Goal: Transaction & Acquisition: Subscribe to service/newsletter

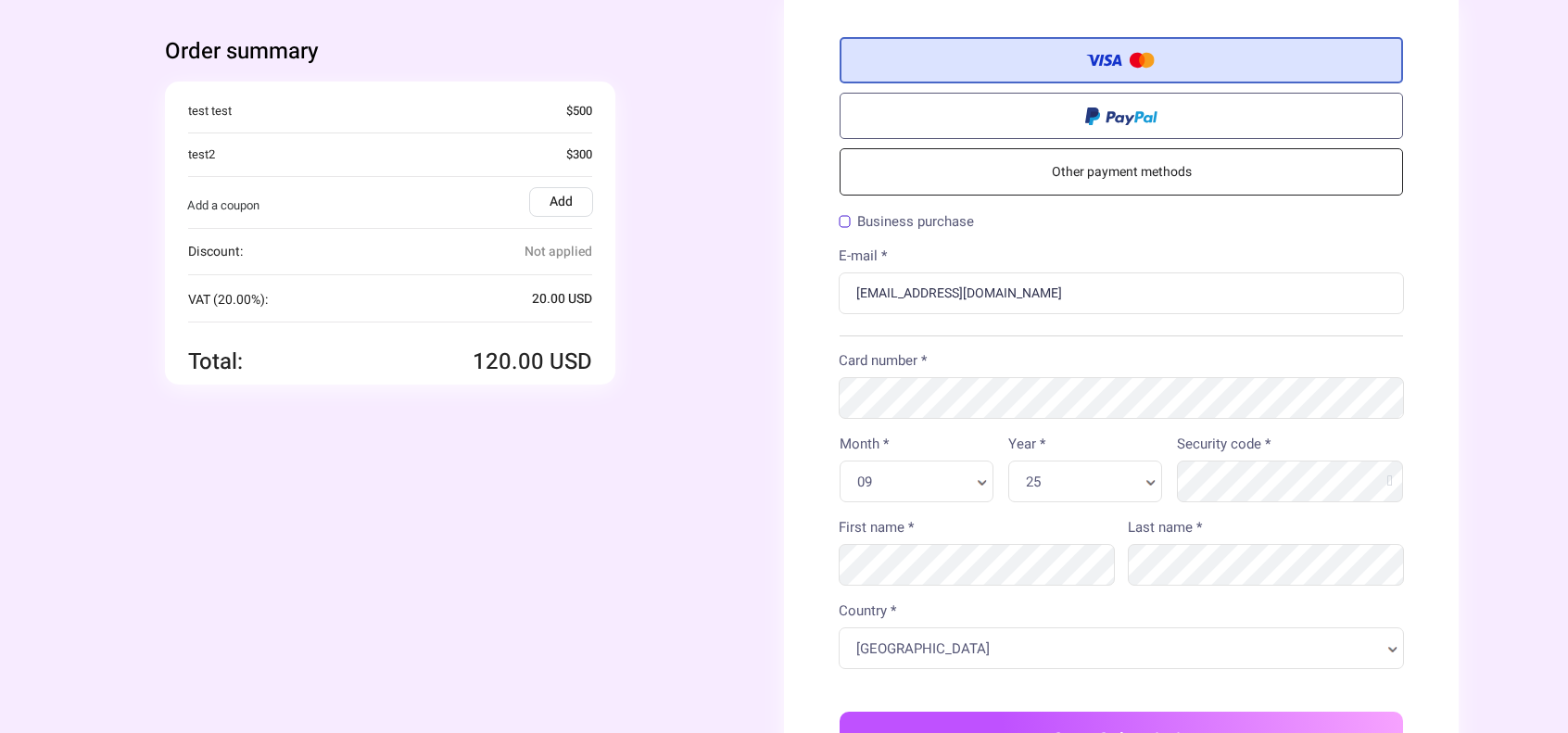
click at [617, 538] on div "Order summary You're buying Quantity 1 x" at bounding box center [446, 493] width 674 height 987
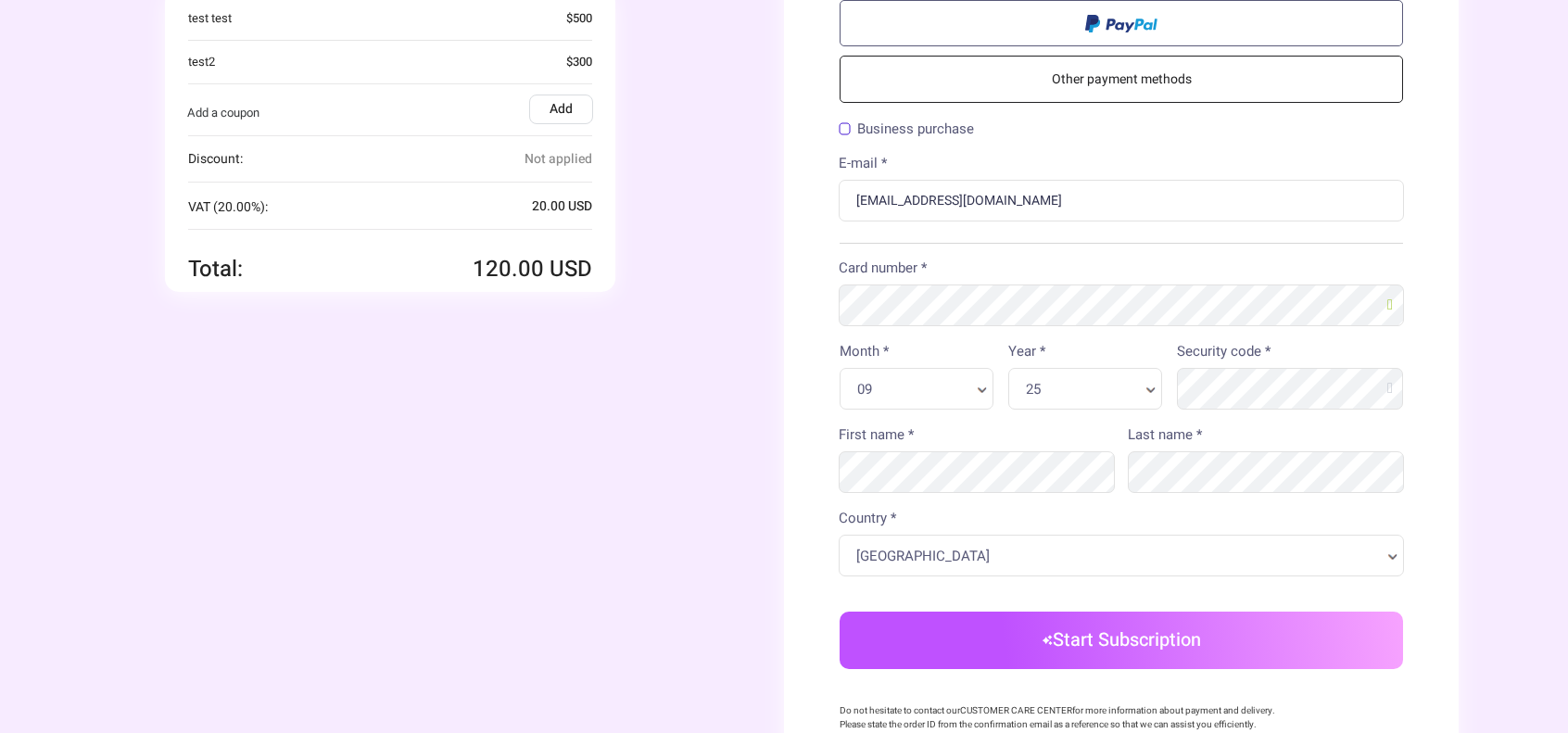
click at [1123, 653] on button "Start Subscription" at bounding box center [1121, 640] width 563 height 58
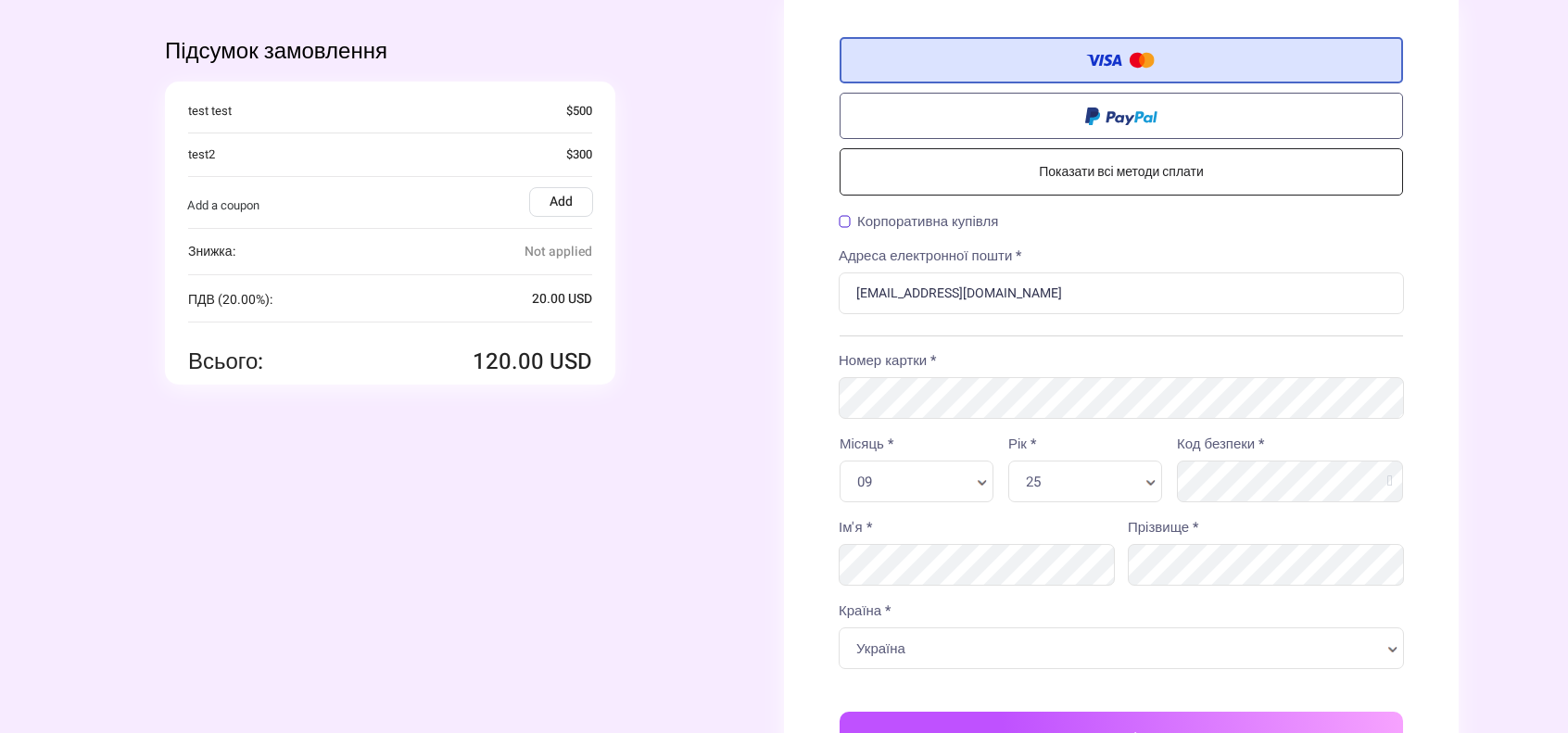
scroll to position [93, 0]
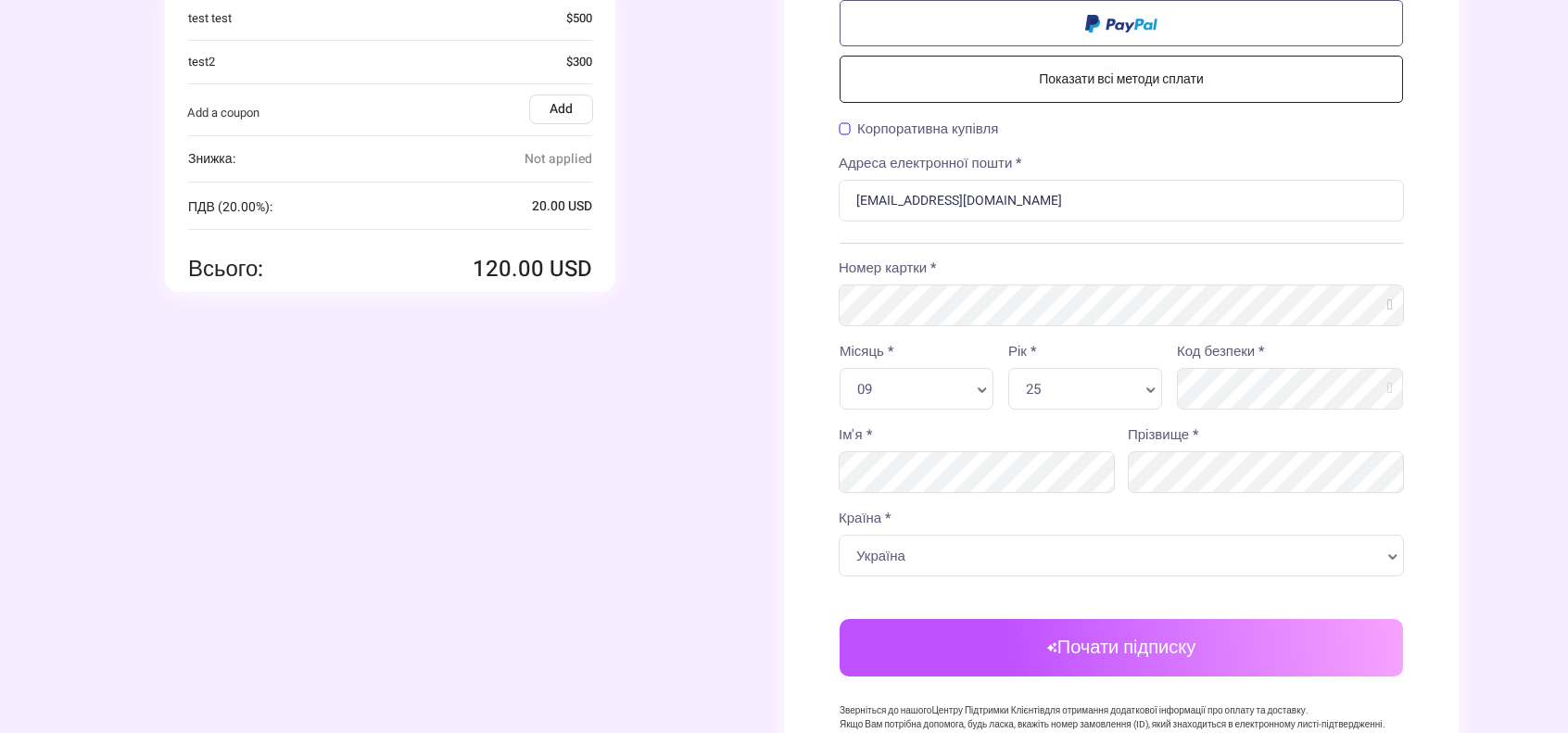
click at [755, 371] on div "Підсумок замовлення Ви купуєте Кількість 1 x" at bounding box center [446, 407] width 674 height 1001
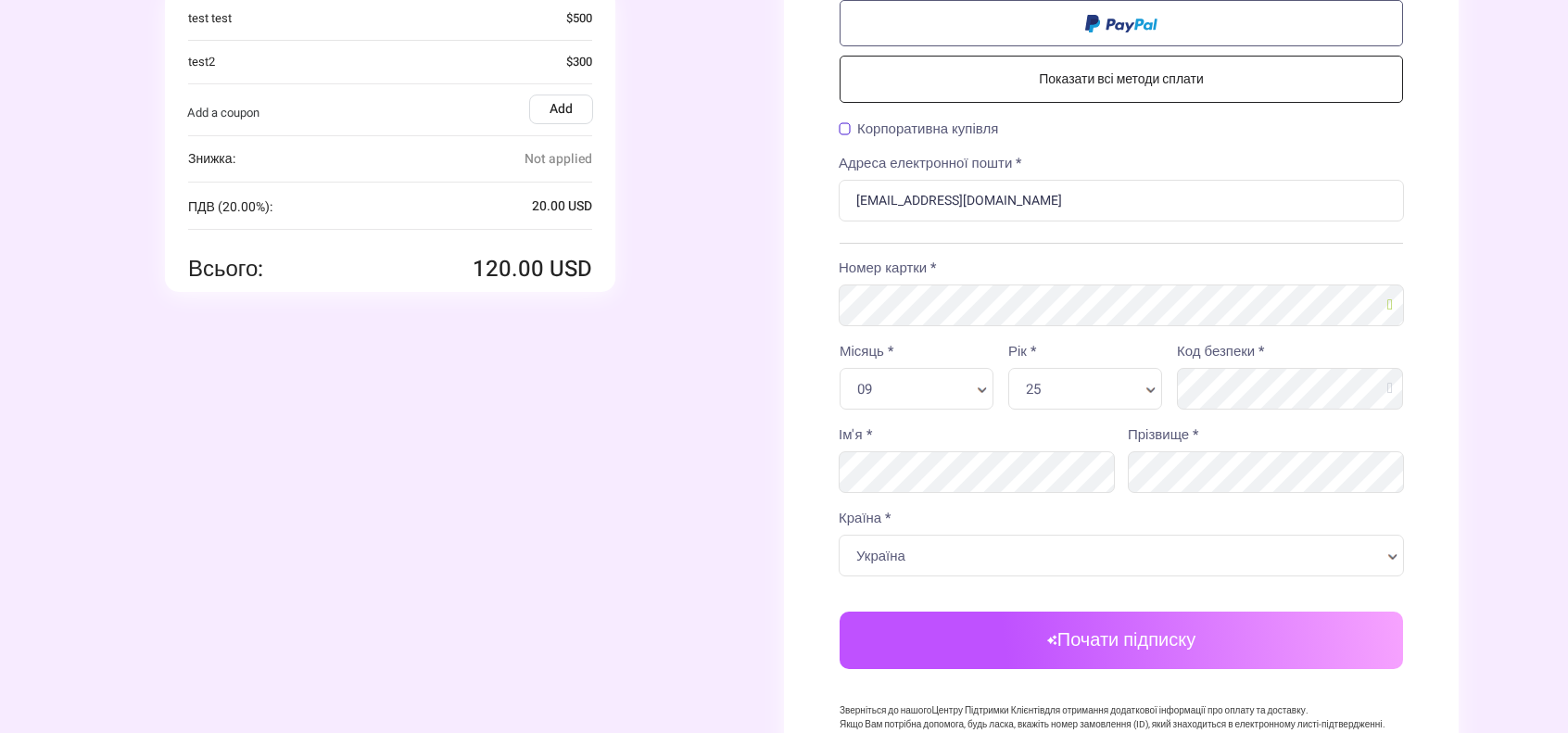
click at [1101, 640] on button "Почати підписку" at bounding box center [1121, 640] width 563 height 58
